Goal: Information Seeking & Learning: Learn about a topic

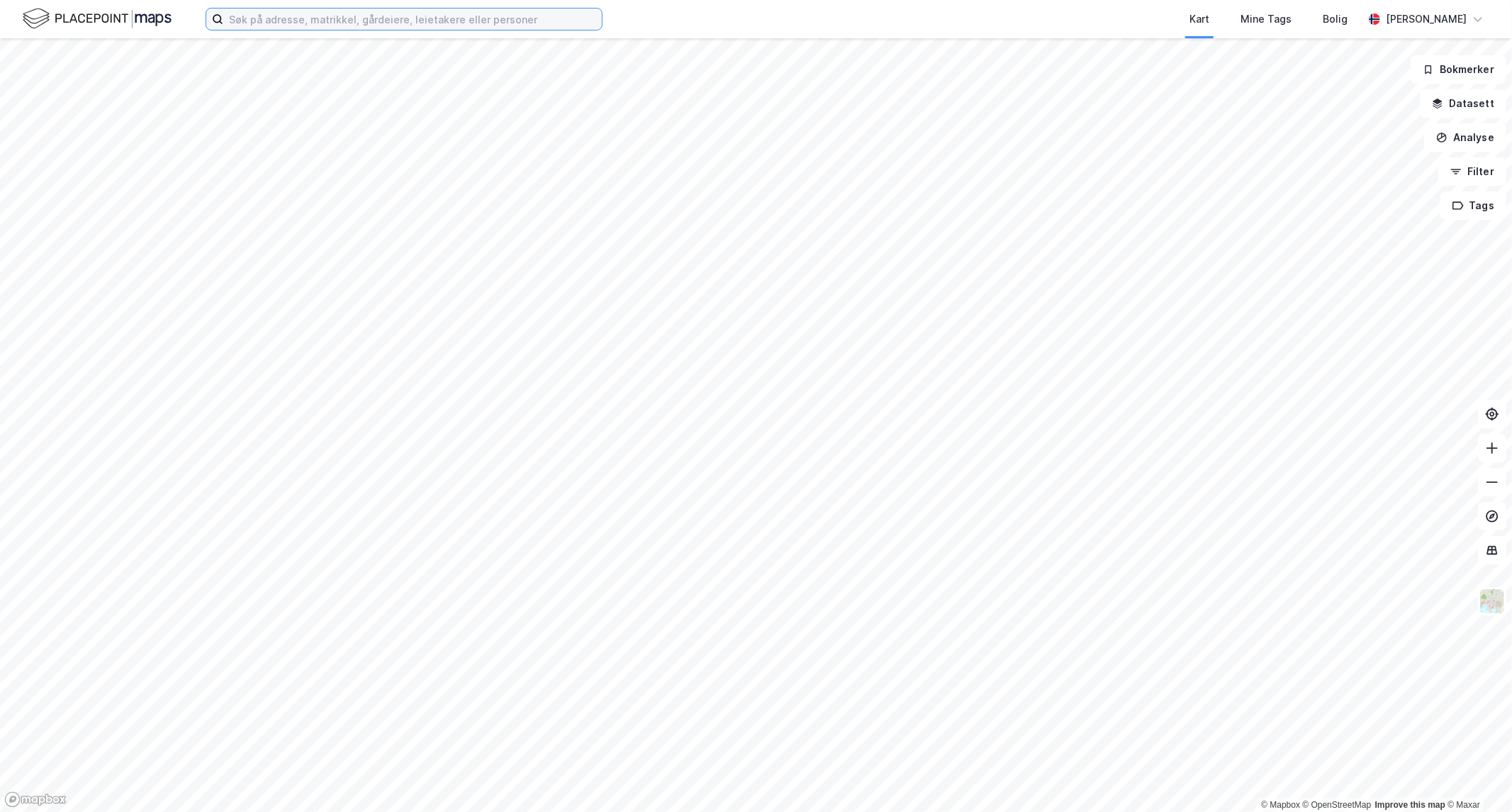
click at [420, 12] on input at bounding box center [412, 19] width 379 height 21
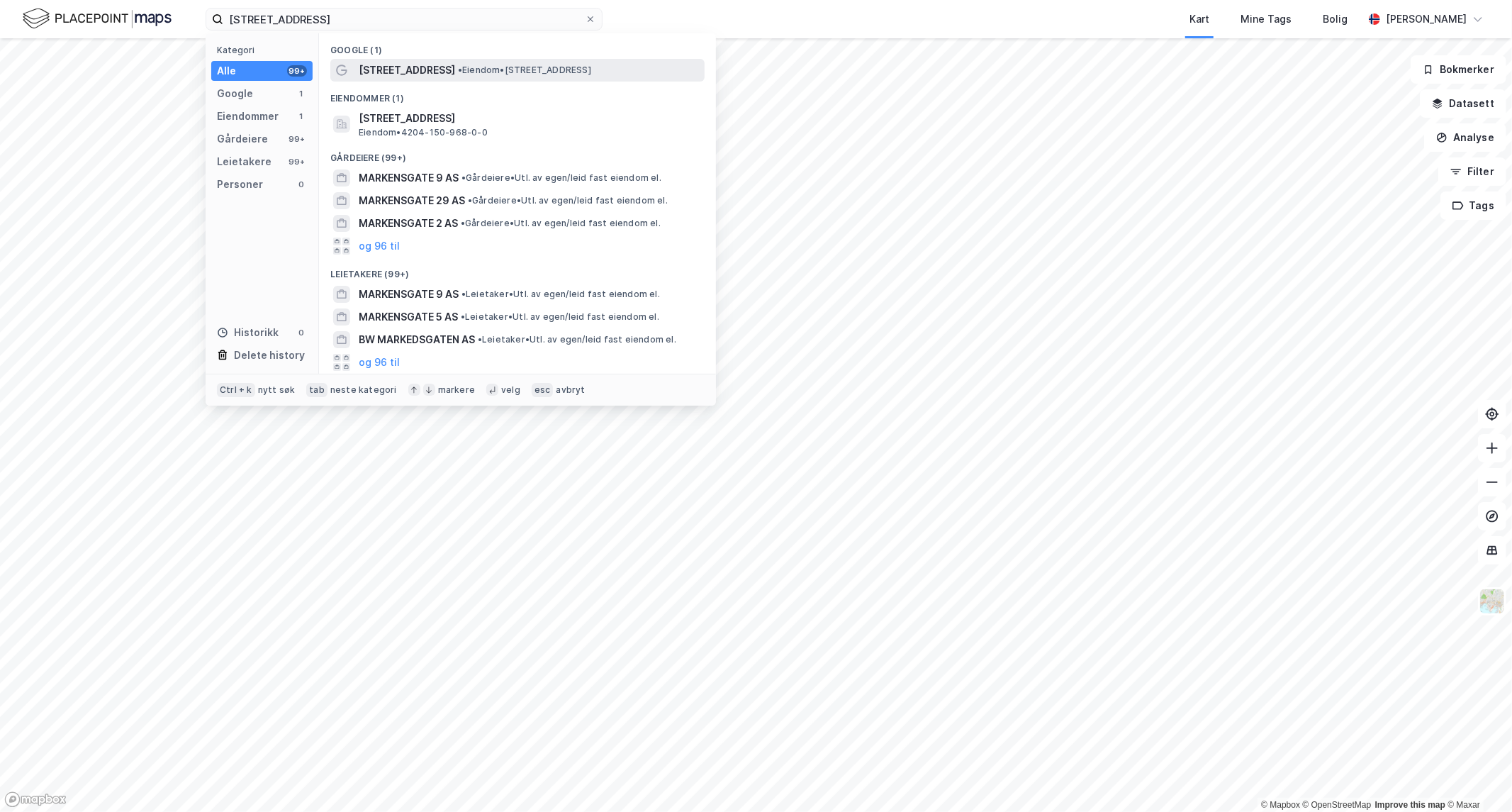
click at [438, 60] on div "[STREET_ADDRESS] • Eiendom • [STREET_ADDRESS]" at bounding box center [517, 71] width 374 height 23
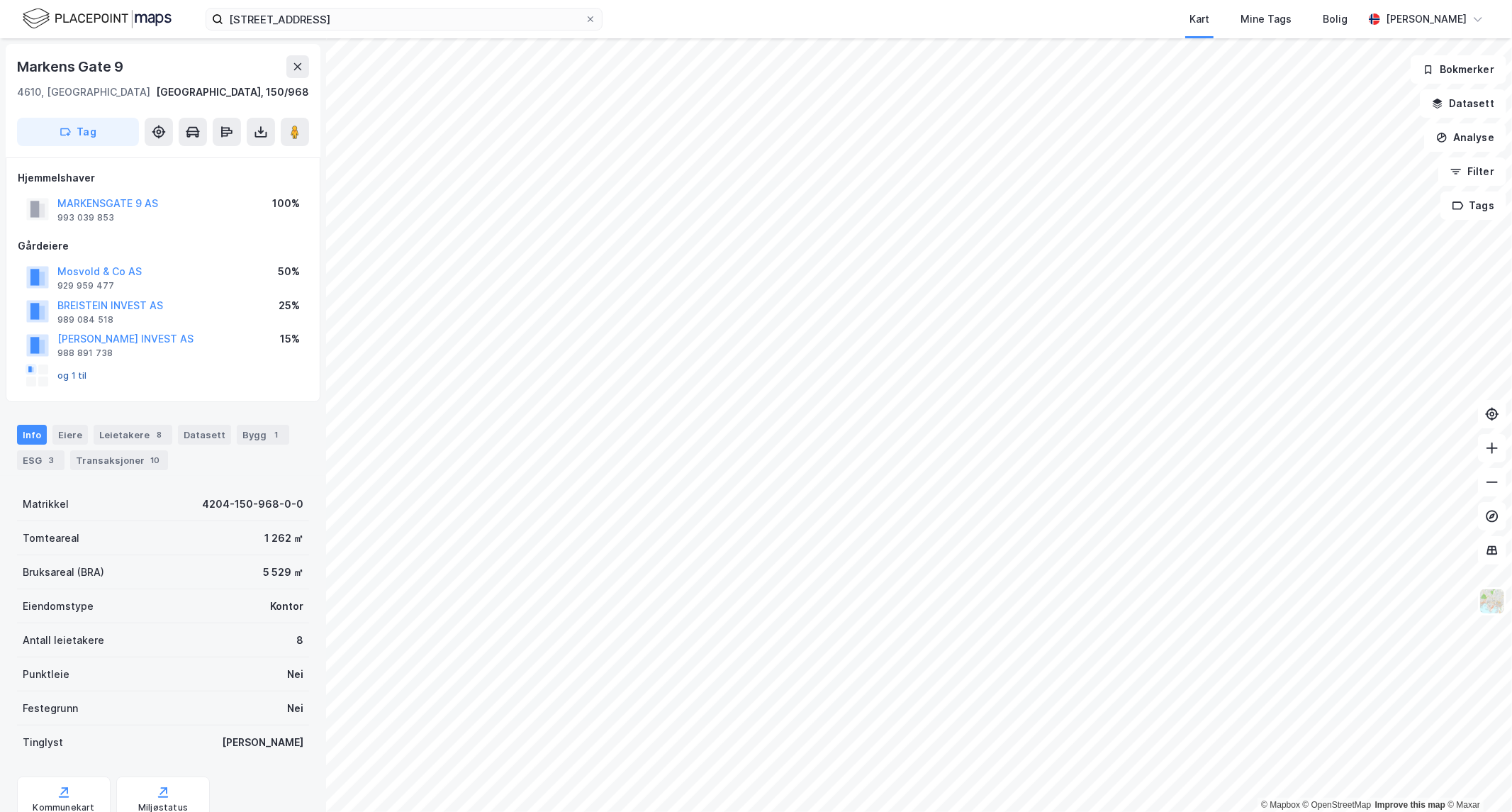
click at [0, 0] on button "og 1 til" at bounding box center [0, 0] width 0 height 0
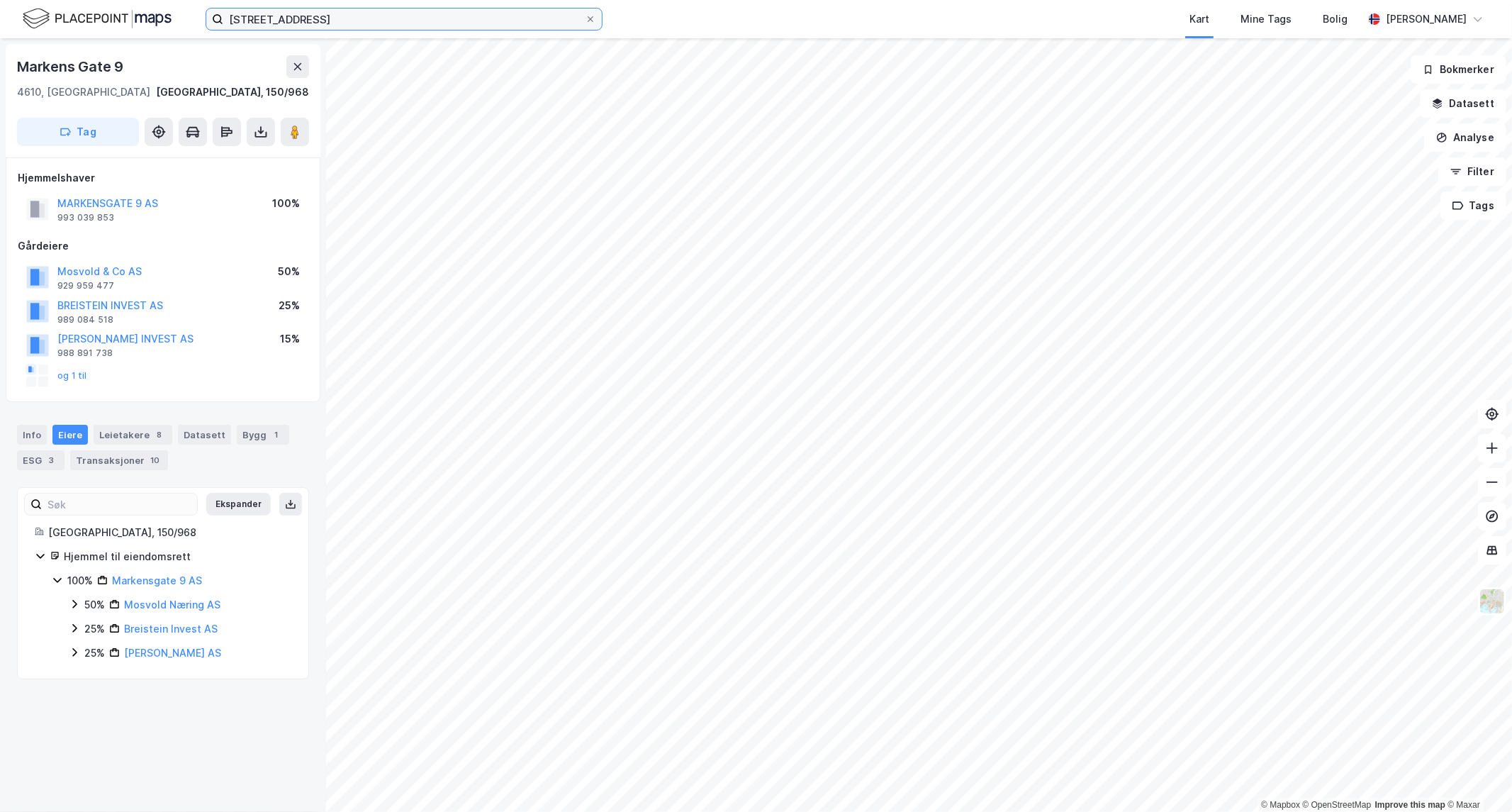
click at [319, 18] on input "[STREET_ADDRESS]" at bounding box center [404, 19] width 361 height 21
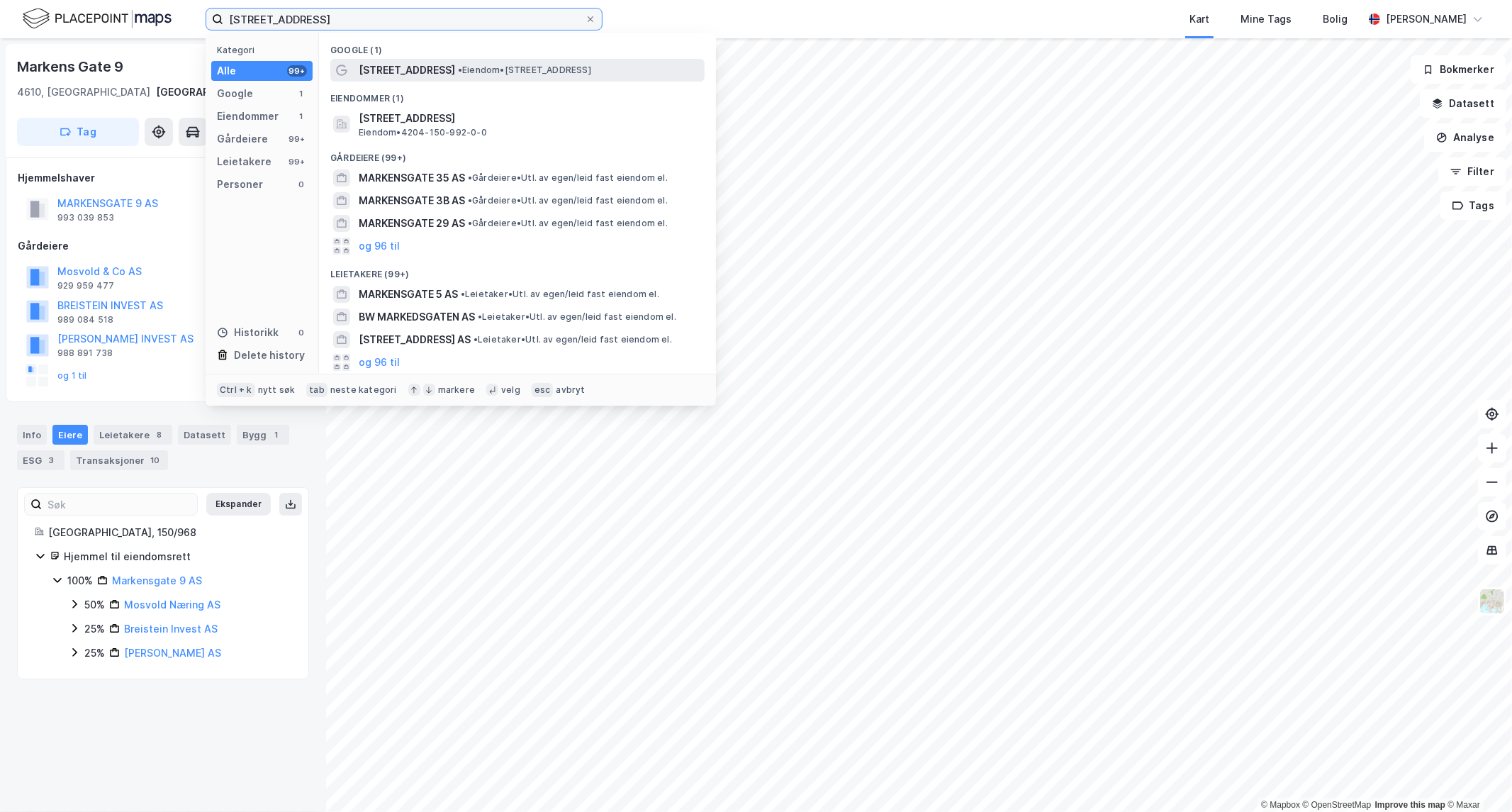
type input "[STREET_ADDRESS]"
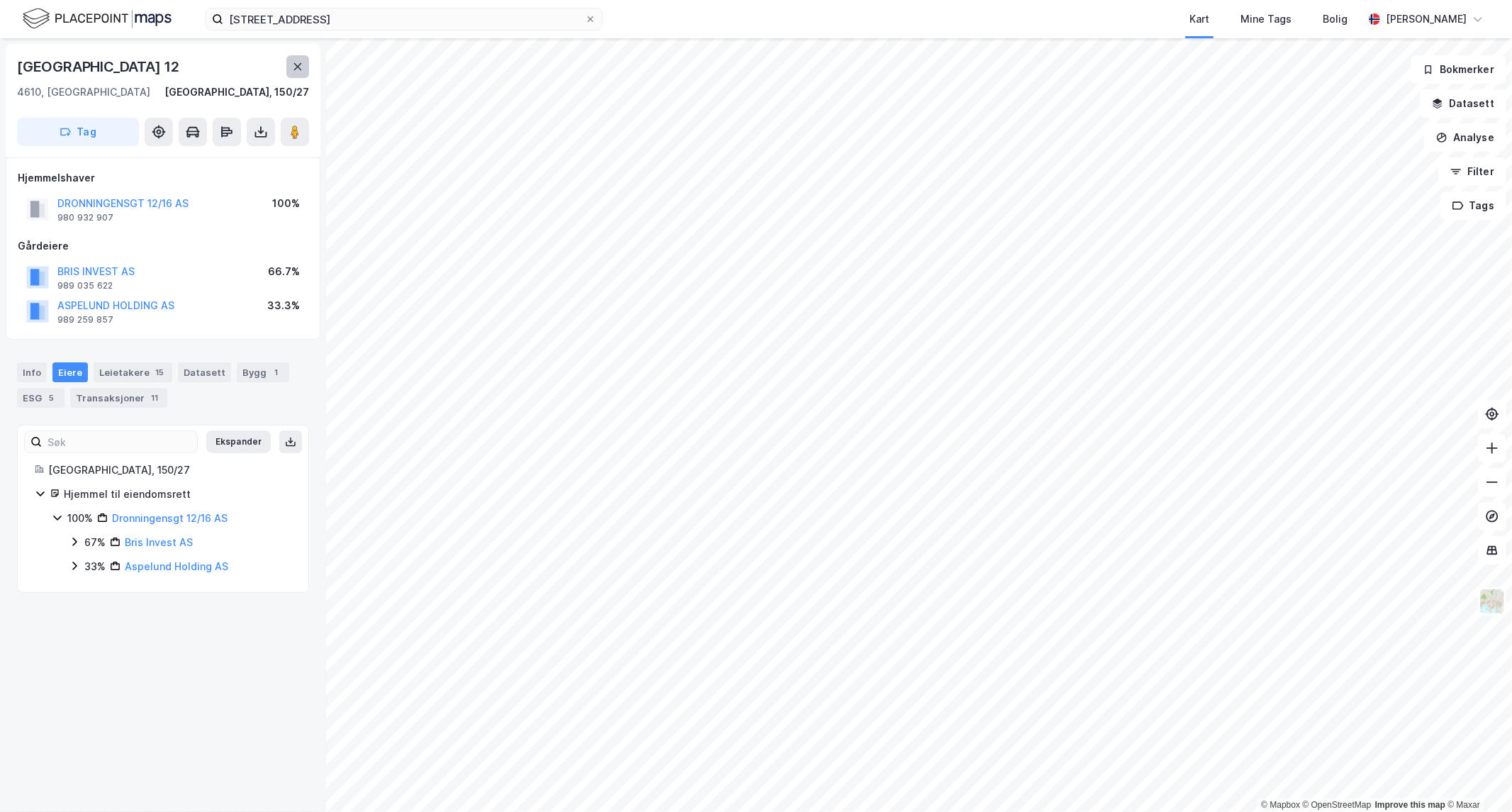
click at [303, 65] on button at bounding box center [298, 67] width 23 height 23
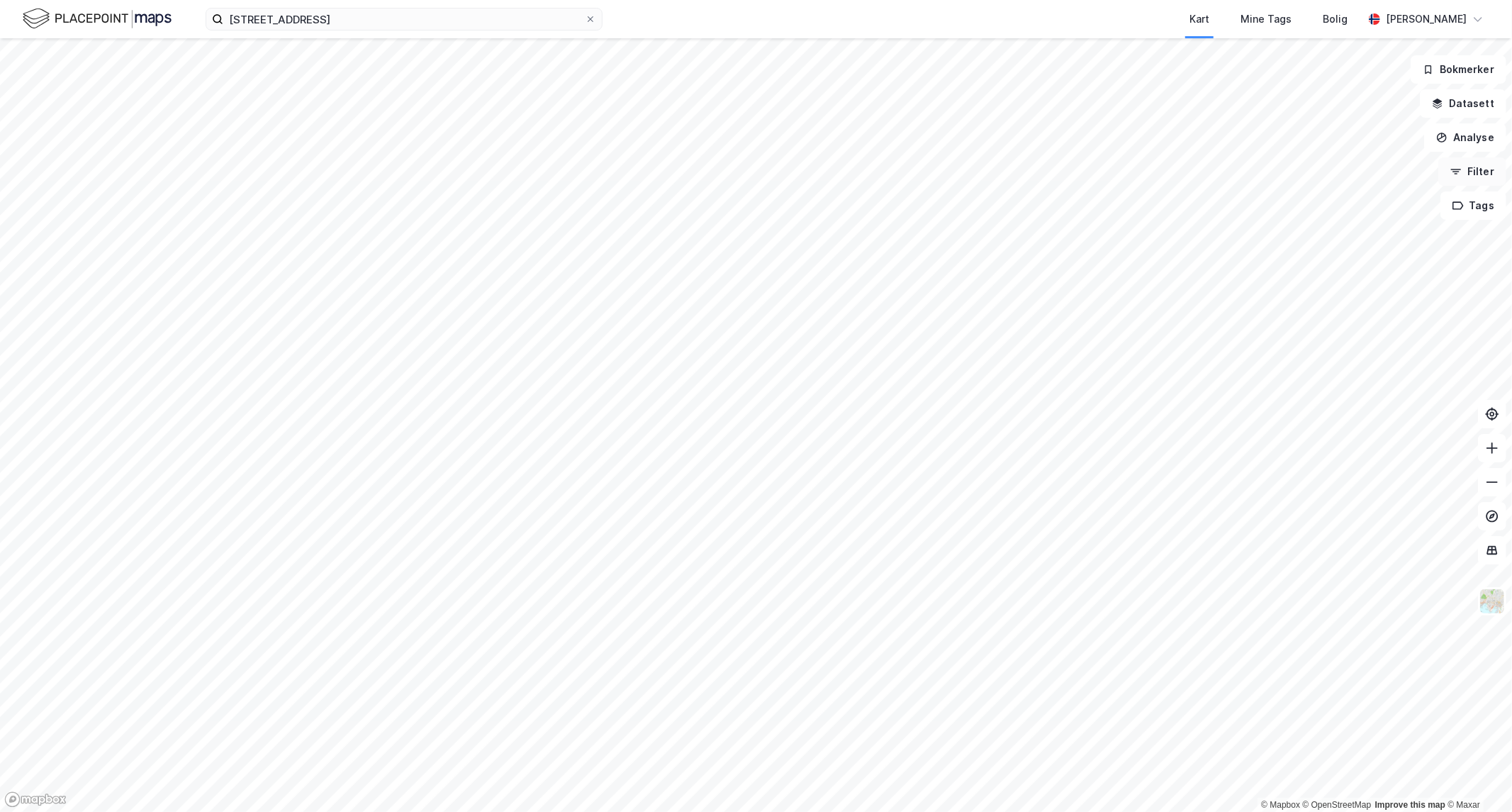
click at [1441, 180] on button "Filter" at bounding box center [1472, 172] width 68 height 28
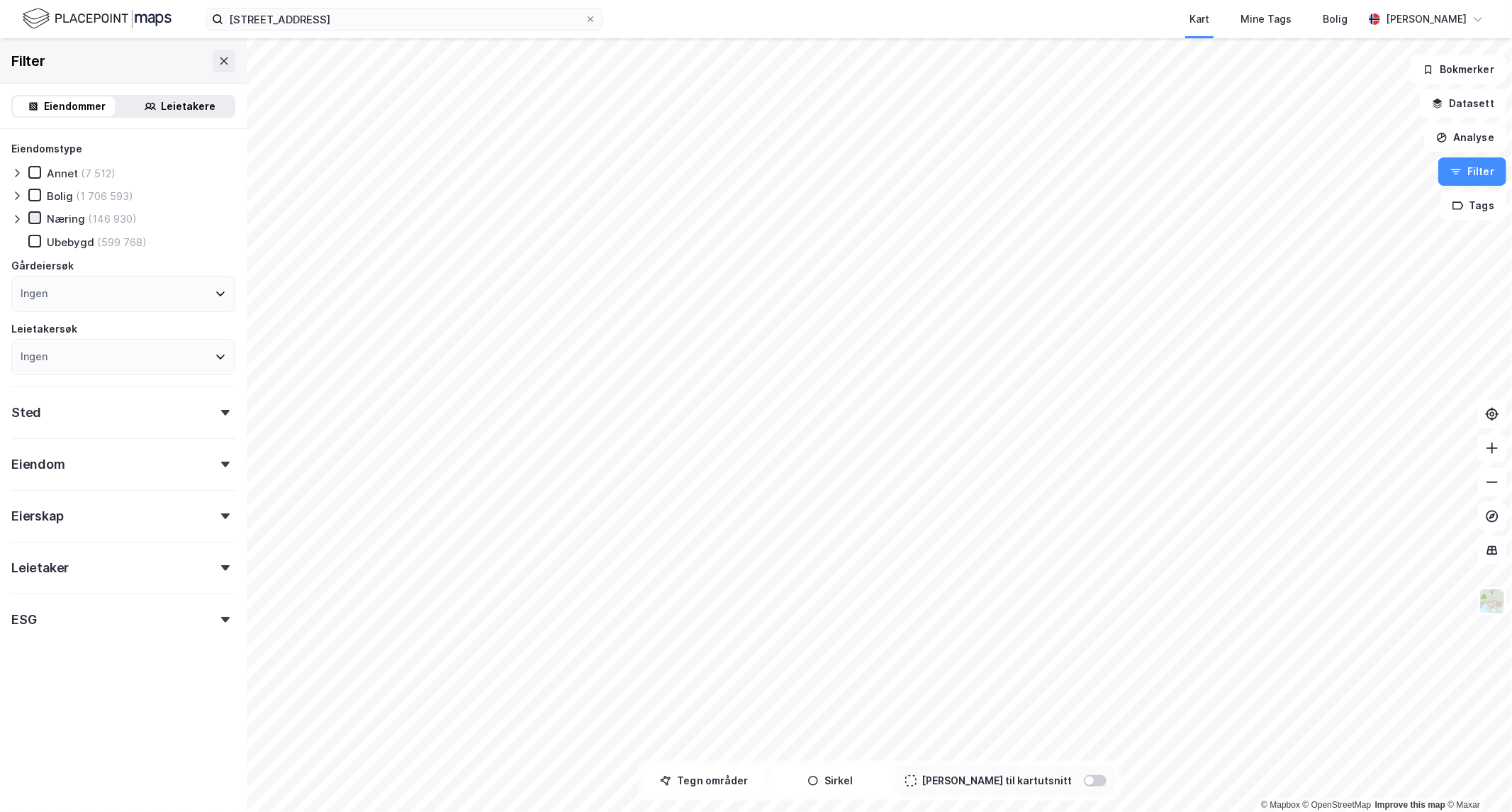
click at [31, 212] on icon at bounding box center [34, 217] width 10 height 10
click at [187, 101] on div "Leietakere" at bounding box center [189, 106] width 55 height 17
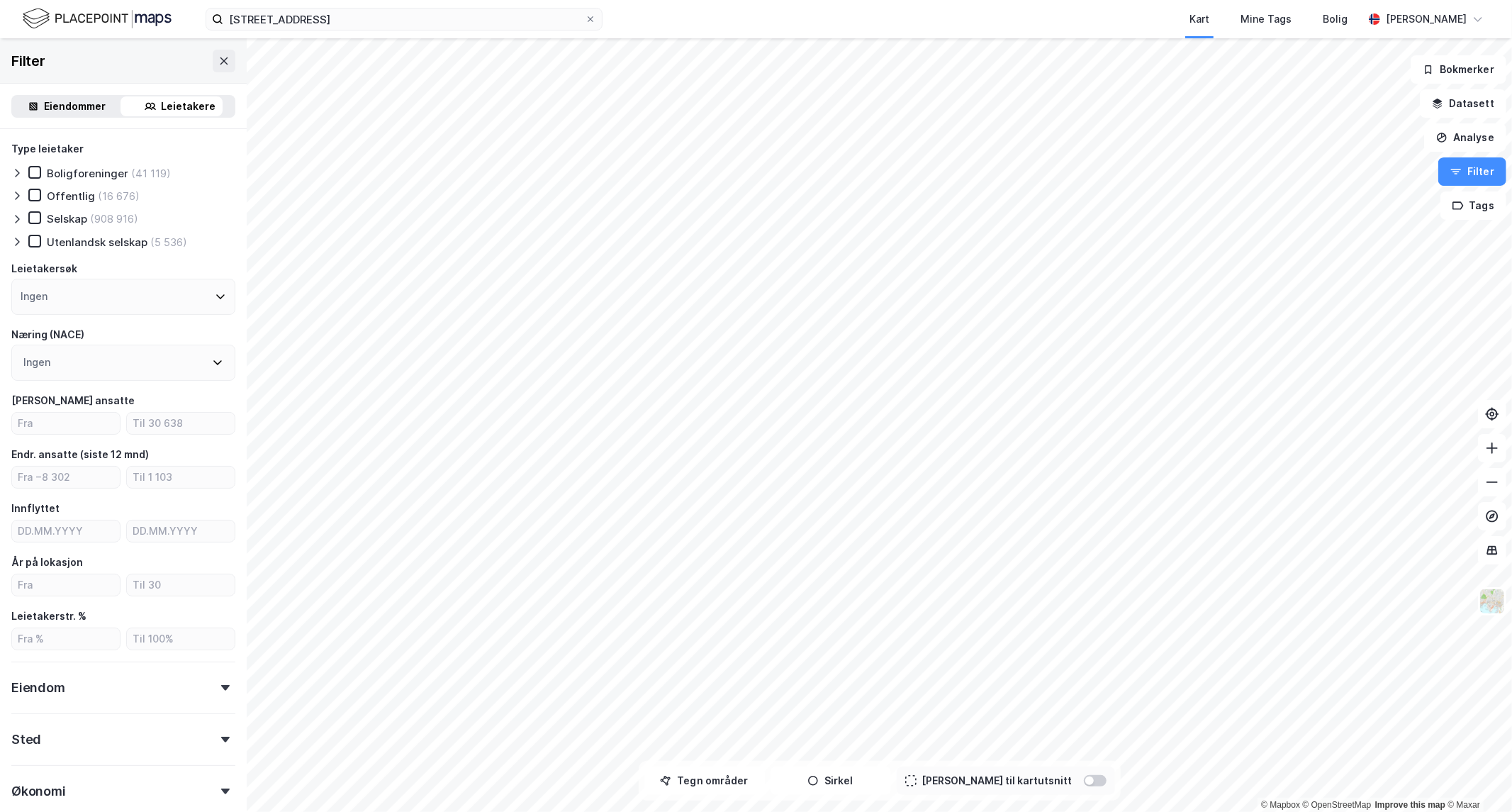
click at [57, 221] on div "Selskap" at bounding box center [67, 219] width 41 height 13
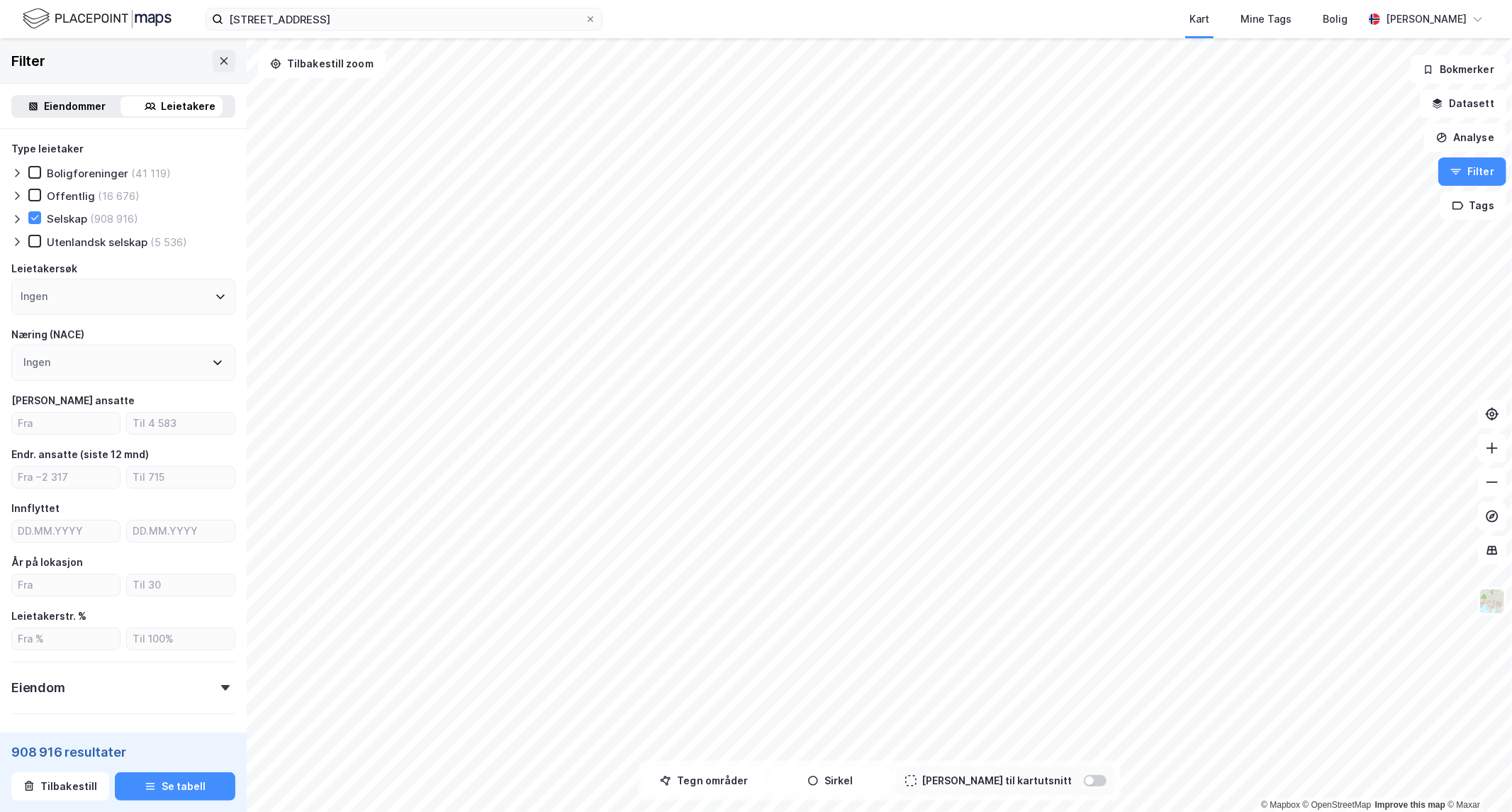
click at [93, 358] on div "Ingen" at bounding box center [123, 362] width 224 height 36
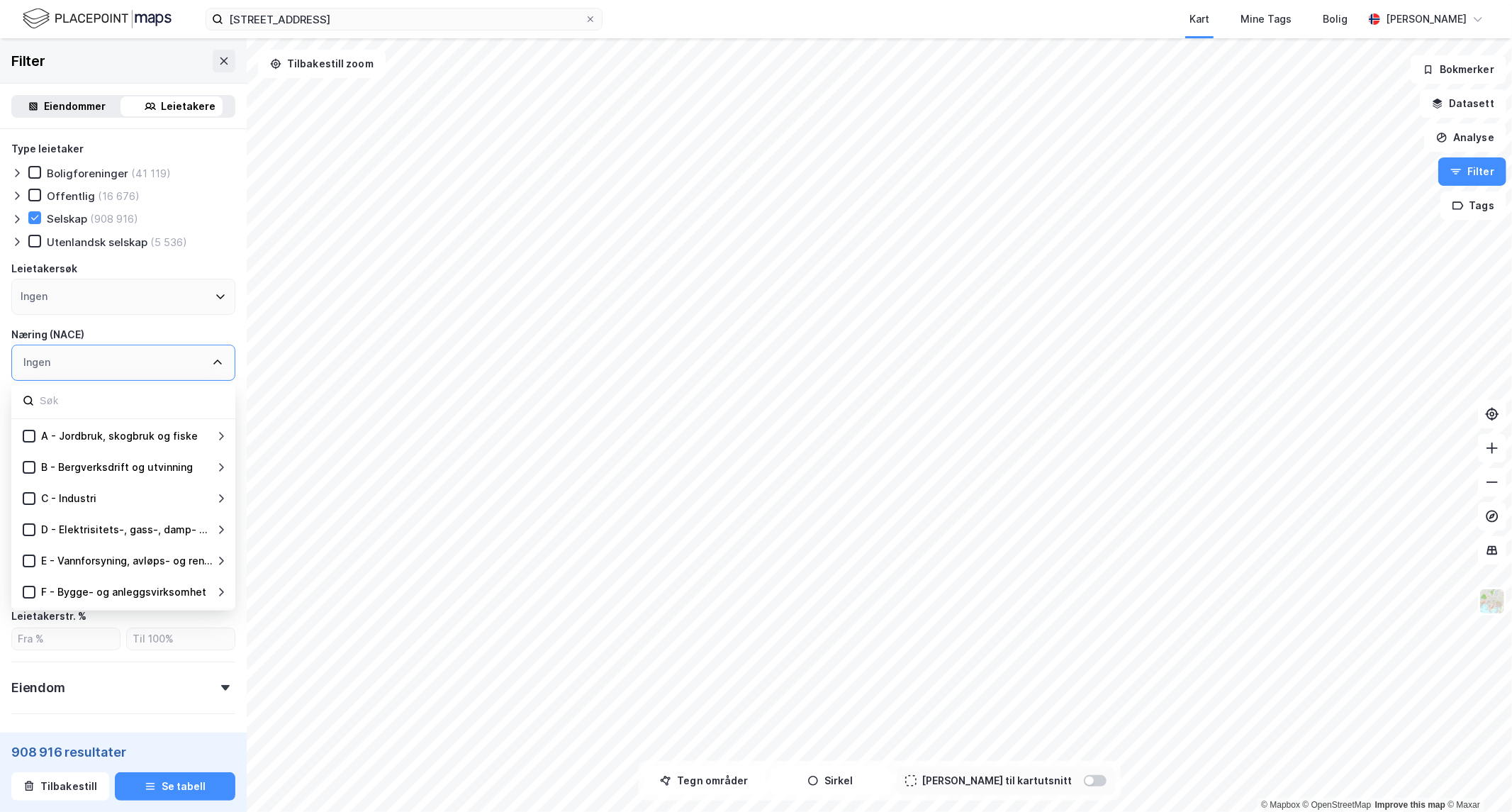
click at [93, 358] on div "Ingen" at bounding box center [123, 362] width 224 height 36
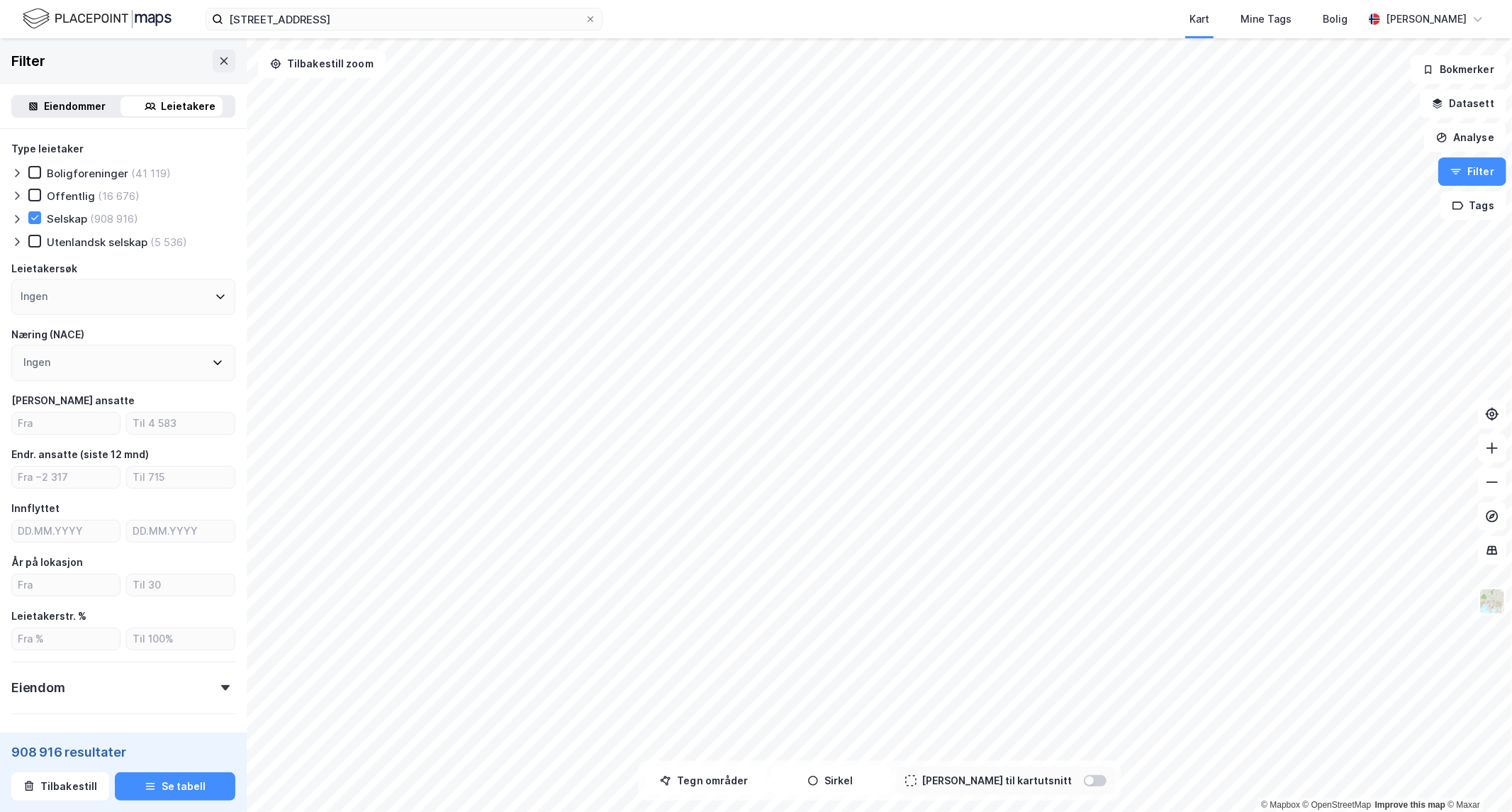
click at [198, 326] on div "Næring (NACE)" at bounding box center [123, 334] width 224 height 17
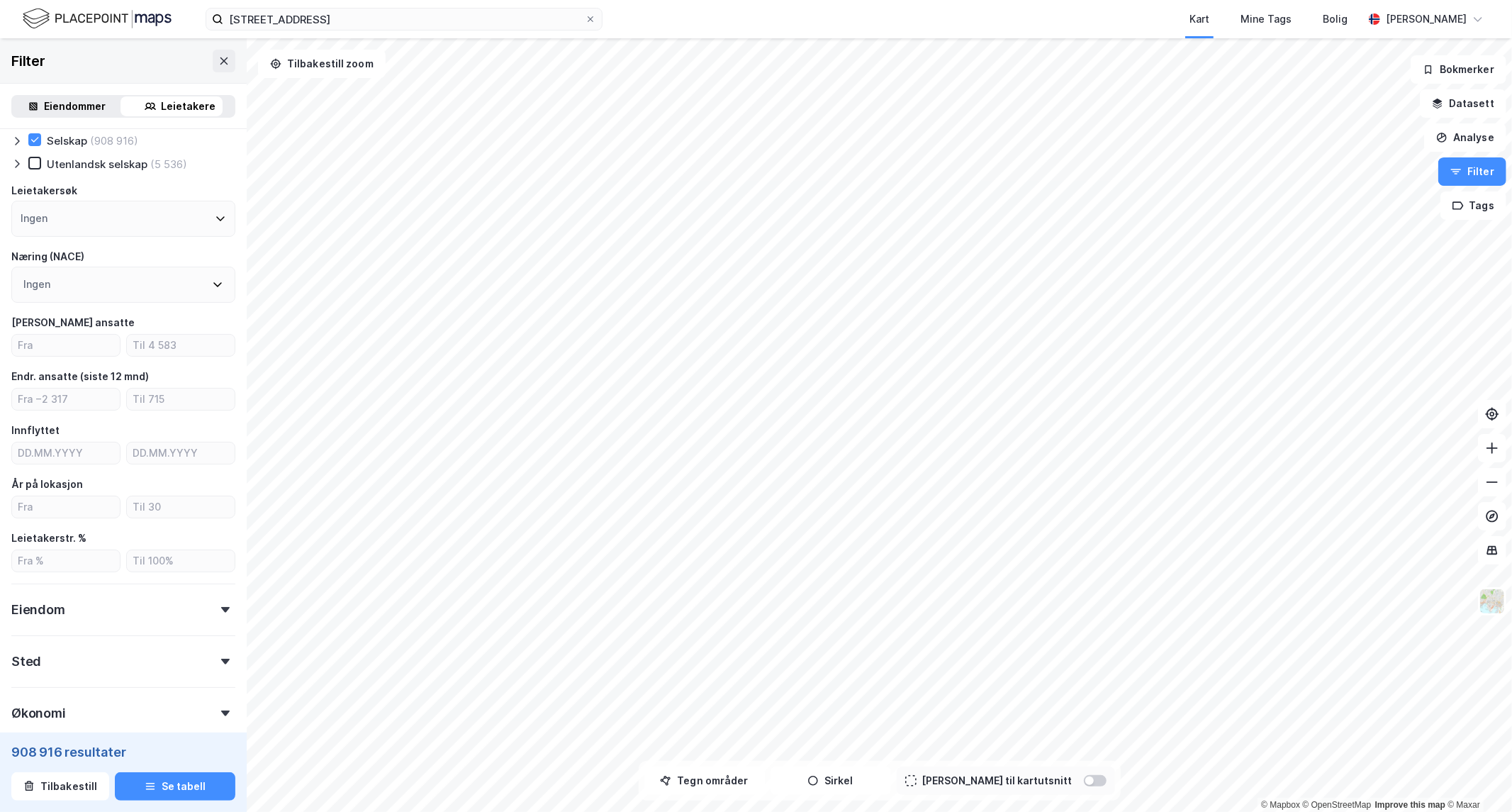
scroll to position [77, 0]
click at [68, 614] on div "Eiendom" at bounding box center [123, 606] width 224 height 41
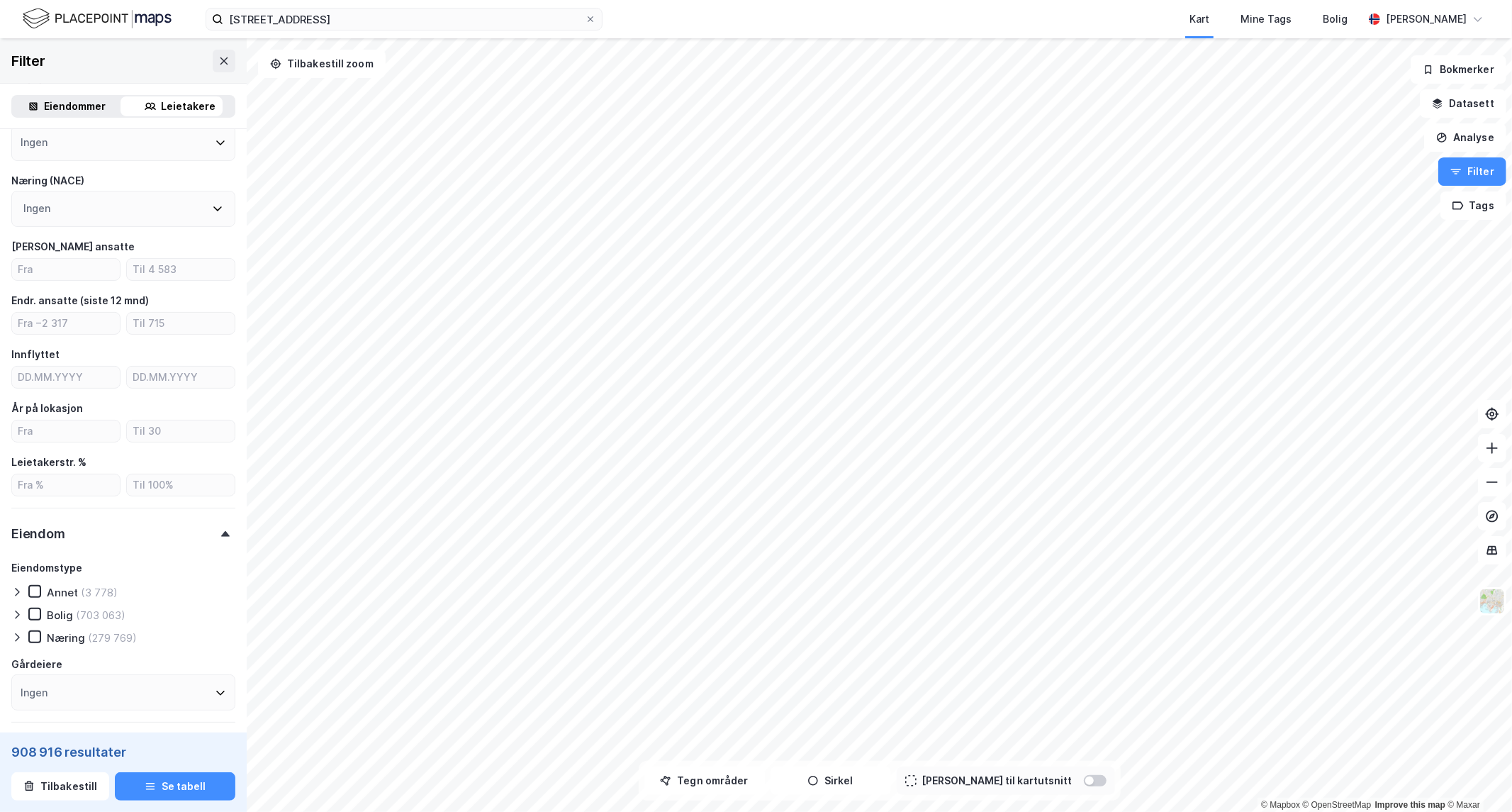
scroll to position [154, 0]
click at [34, 613] on icon at bounding box center [34, 613] width 10 height 10
